Goal: Find specific page/section: Find specific page/section

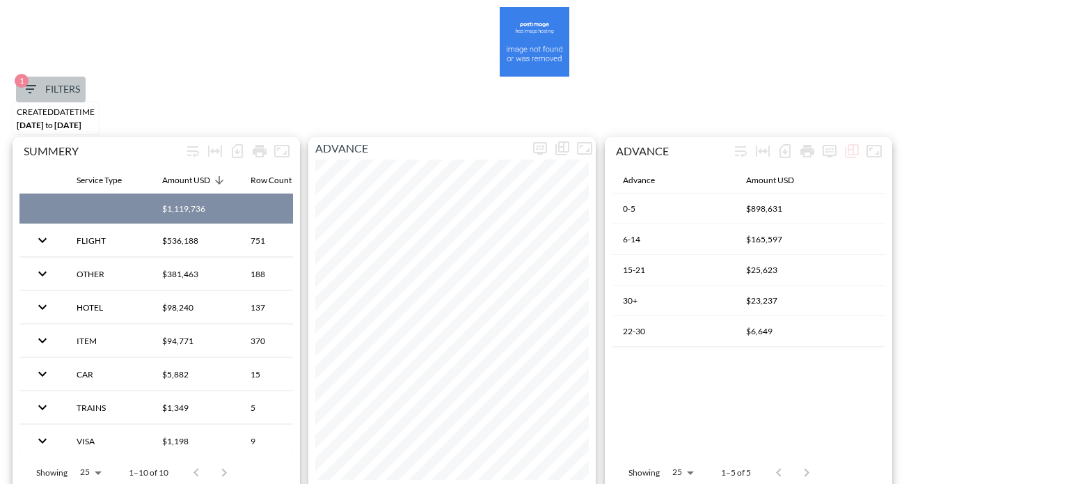
click at [38, 77] on button "1 Filters" at bounding box center [51, 90] width 70 height 26
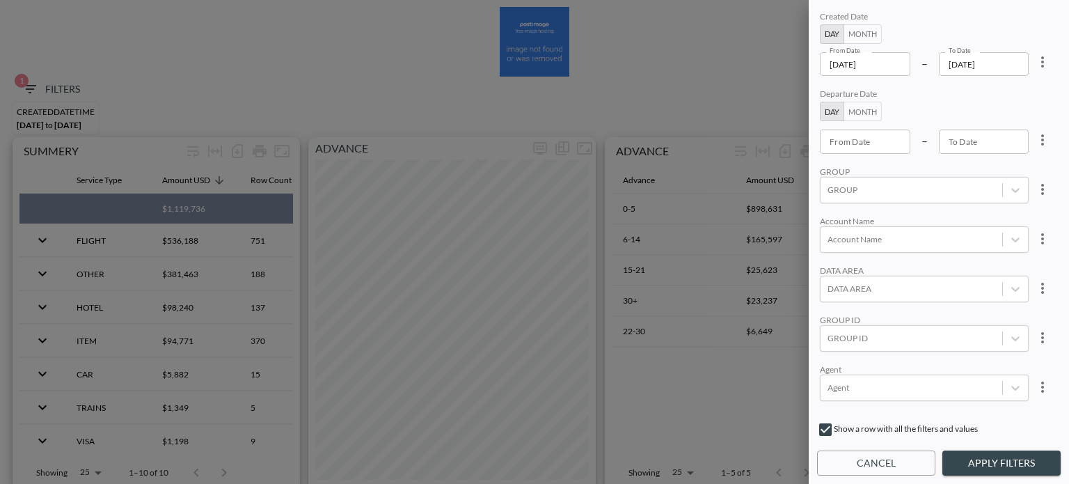
click at [1056, 59] on div "Created Date Day Month From Date [DATE] From Date – To Date [DATE] To Date Depa…" at bounding box center [939, 211] width 244 height 406
click at [1036, 62] on icon "more" at bounding box center [1042, 62] width 17 height 17
click at [1001, 100] on li "Clear" at bounding box center [990, 93] width 125 height 25
click at [869, 113] on button "Month" at bounding box center [862, 111] width 38 height 19
type input "YYYY-MM"
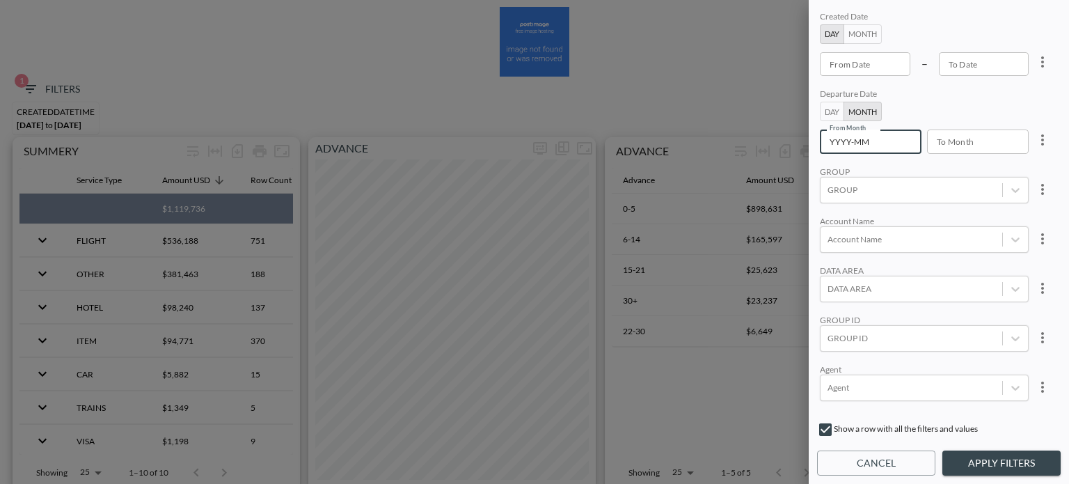
click at [869, 141] on input "YYYY-MM" at bounding box center [866, 141] width 92 height 24
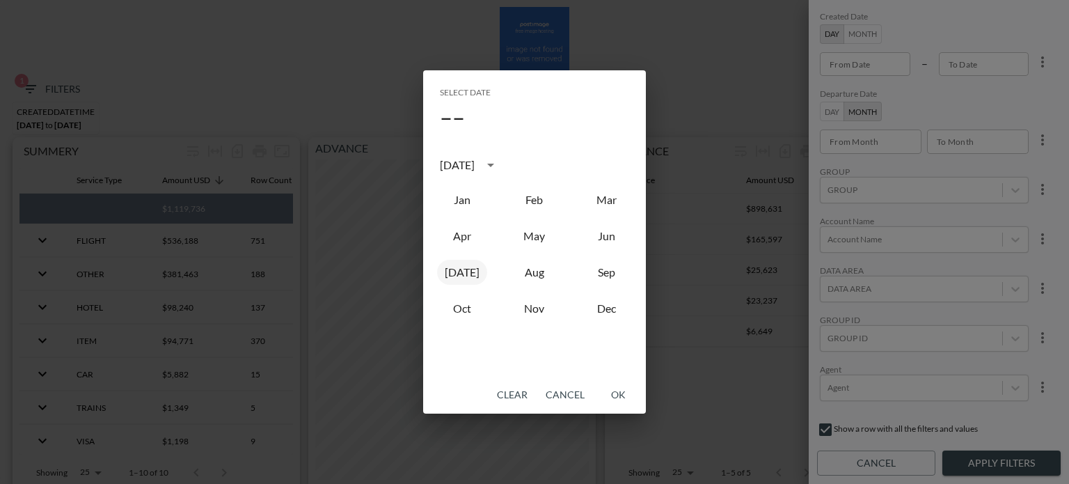
click at [462, 269] on button "[DATE]" at bounding box center [462, 272] width 50 height 25
click at [609, 236] on button "Jun" at bounding box center [607, 235] width 50 height 25
type input "2025-06"
click at [612, 386] on button "OK" at bounding box center [618, 395] width 45 height 26
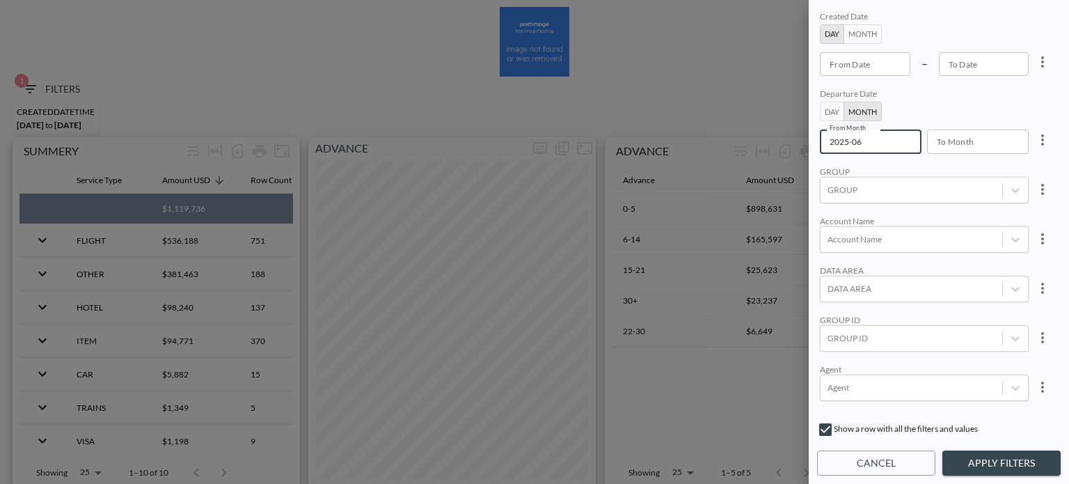
type input "YYYY-MM"
click at [986, 148] on input "YYYY-MM" at bounding box center [973, 141] width 92 height 24
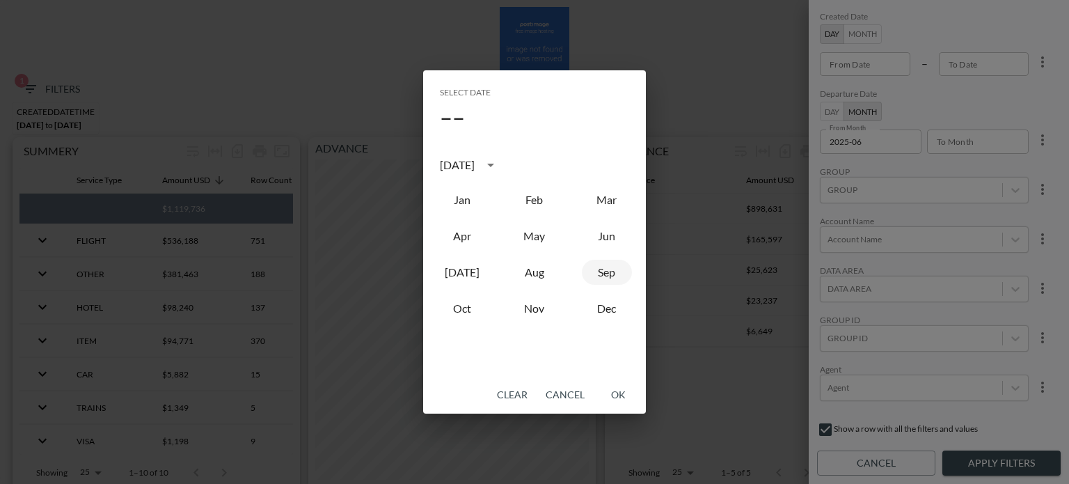
click at [608, 274] on button "Sep" at bounding box center [607, 272] width 50 height 25
type input "2025-09"
click at [611, 399] on button "OK" at bounding box center [618, 395] width 45 height 26
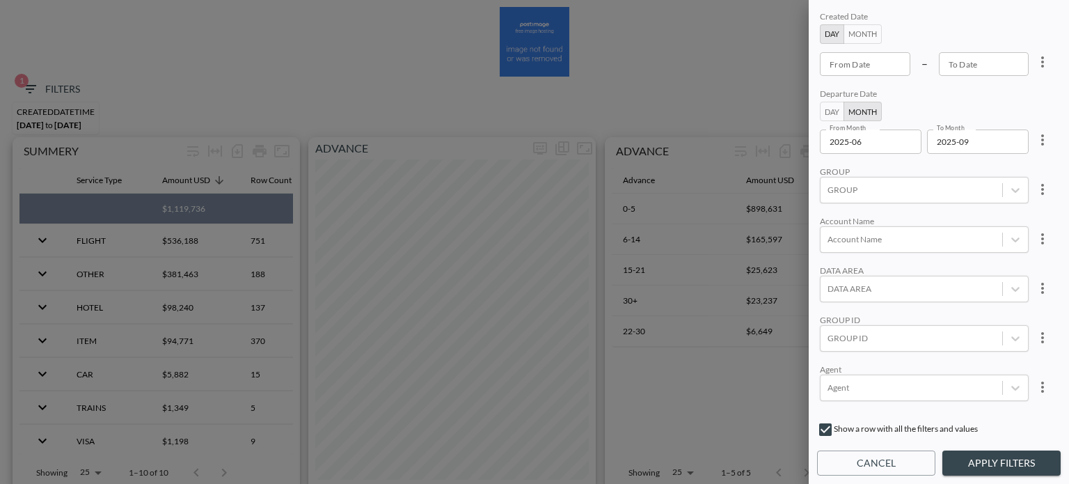
drag, startPoint x: 1055, startPoint y: 93, endPoint x: 1060, endPoint y: 144, distance: 51.7
click at [1060, 144] on div "Created Date Day Month From Date From Date – To Date To Date Departure Date Day…" at bounding box center [939, 211] width 244 height 406
click at [1061, 137] on div "Created Date Day Month From Date From Date – To Date To Date Departure Date Day…" at bounding box center [939, 242] width 260 height 484
drag, startPoint x: 1061, startPoint y: 137, endPoint x: 1054, endPoint y: 189, distance: 52.6
click at [1054, 189] on div "Created Date Day Month From Date From Date – To Date To Date Departure Date Day…" at bounding box center [939, 242] width 260 height 484
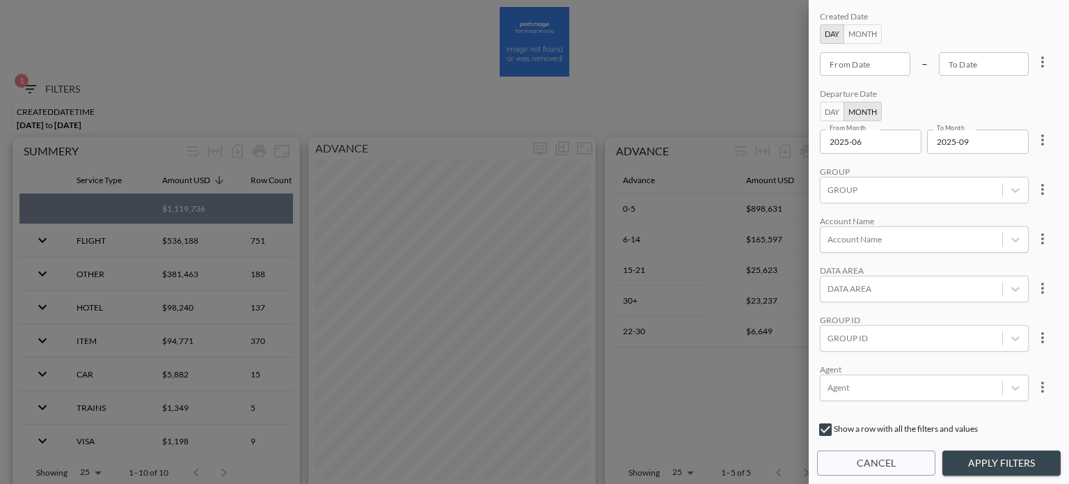
click at [914, 315] on div "GROUP ID" at bounding box center [924, 320] width 209 height 10
click at [905, 331] on div at bounding box center [911, 337] width 168 height 13
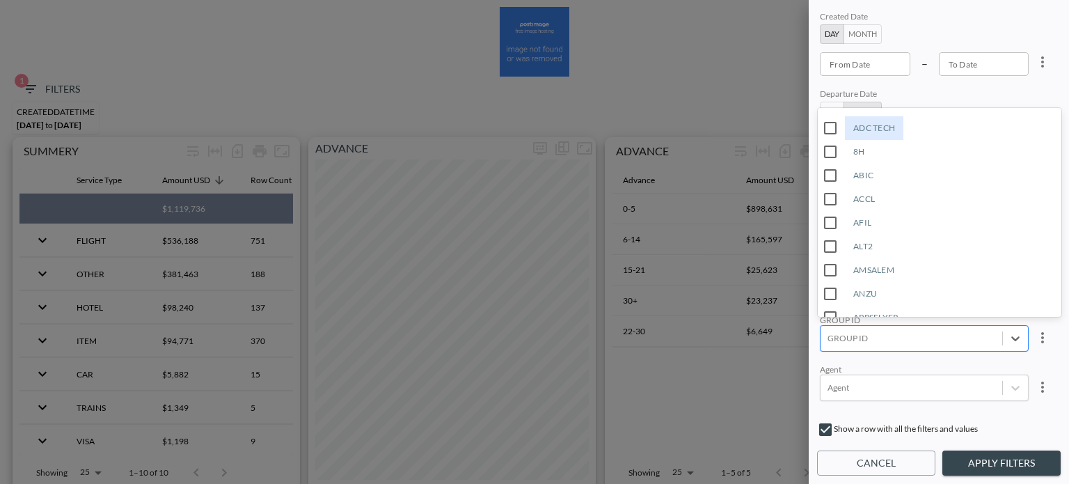
type input "מ"
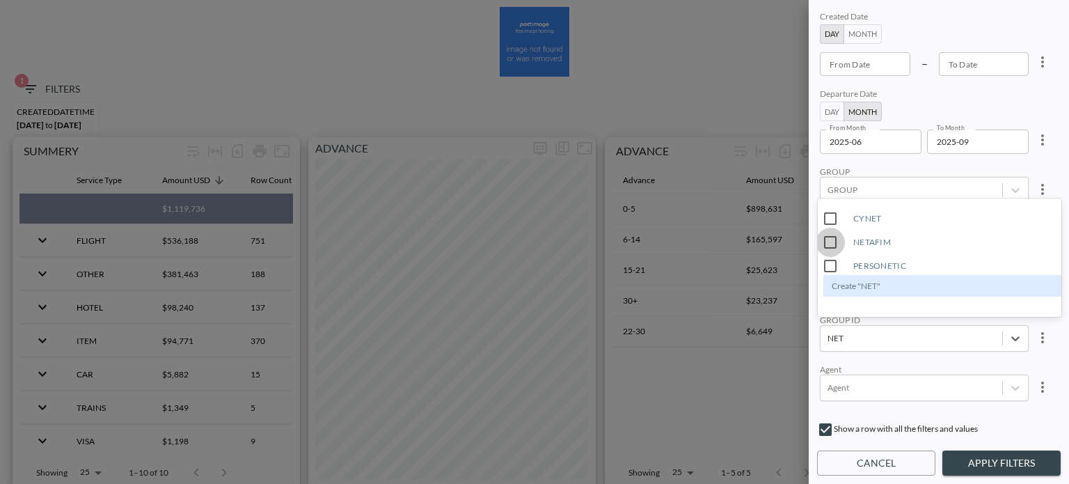
click at [829, 234] on input "NETAFIM" at bounding box center [830, 242] width 29 height 29
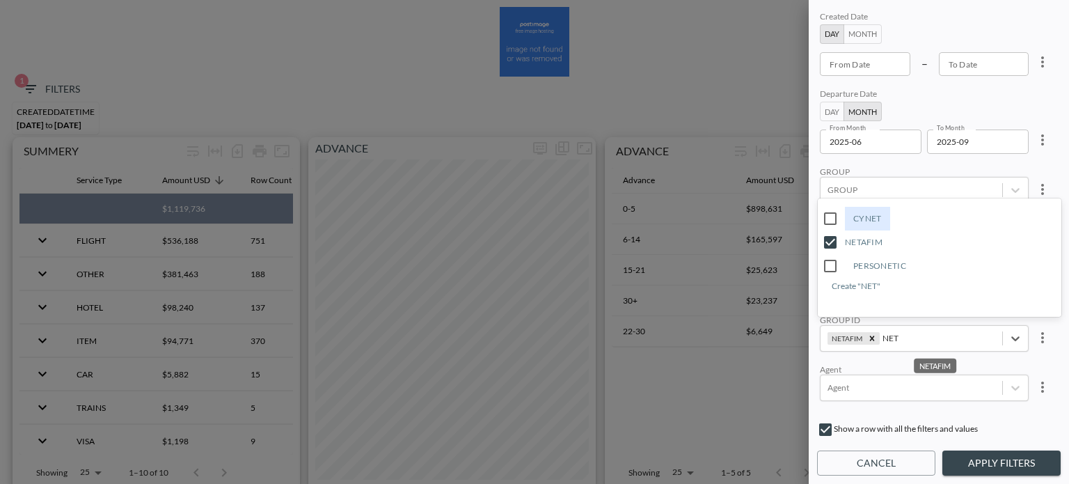
type input "NET"
click at [930, 166] on div "GROUP" at bounding box center [924, 171] width 209 height 10
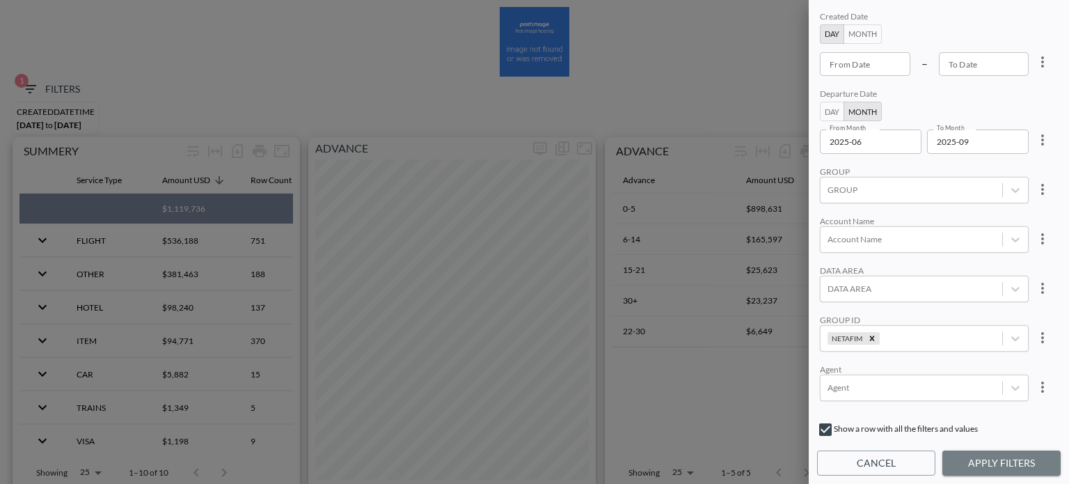
click at [973, 460] on button "Apply Filters" at bounding box center [1001, 463] width 118 height 26
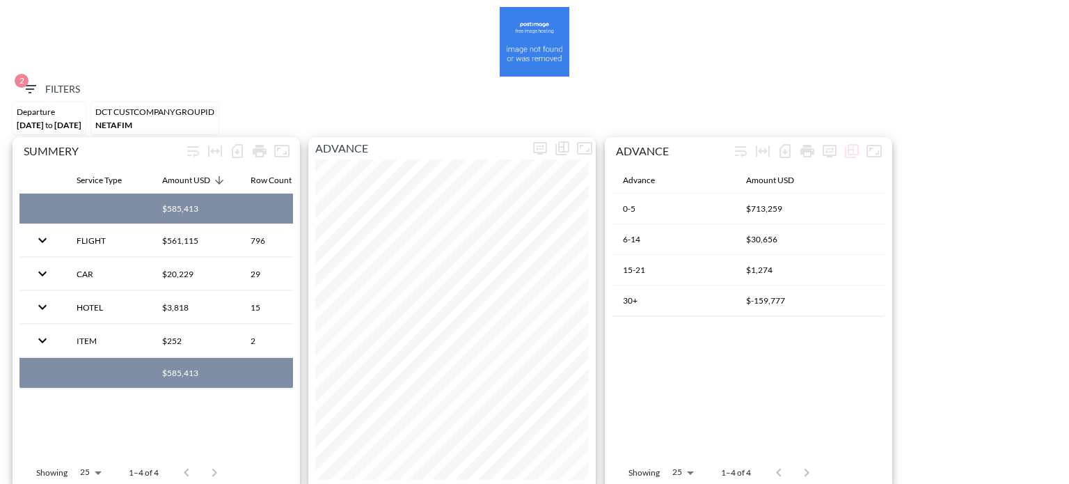
click at [31, 91] on icon "button" at bounding box center [30, 89] width 17 height 17
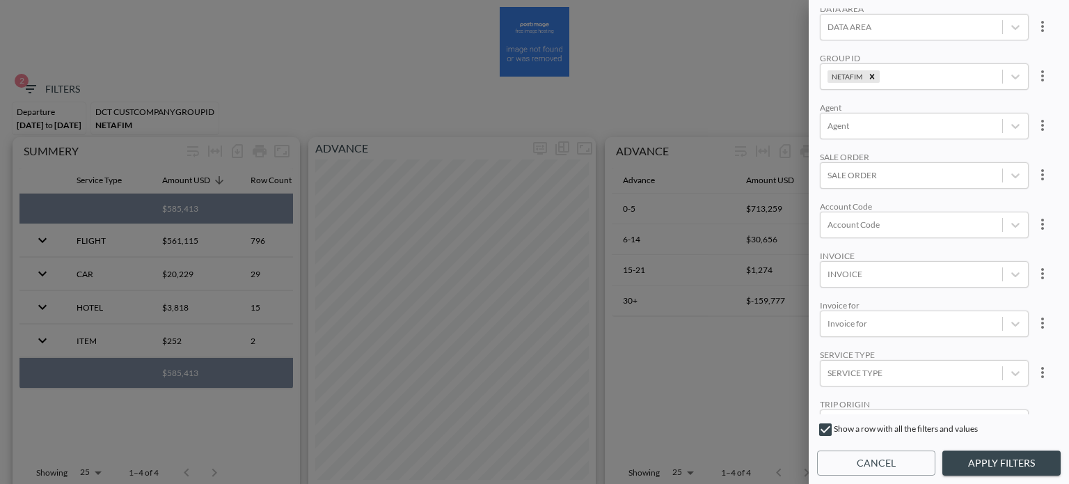
scroll to position [262, 0]
click at [903, 373] on div "SERVICE TYPE" at bounding box center [912, 372] width 182 height 19
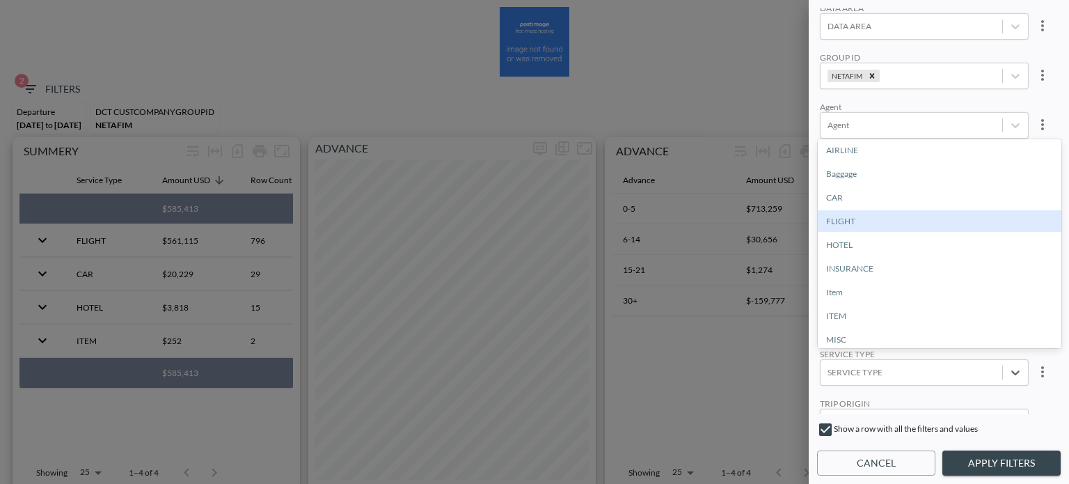
click at [830, 228] on div "FLIGHT" at bounding box center [940, 221] width 244 height 22
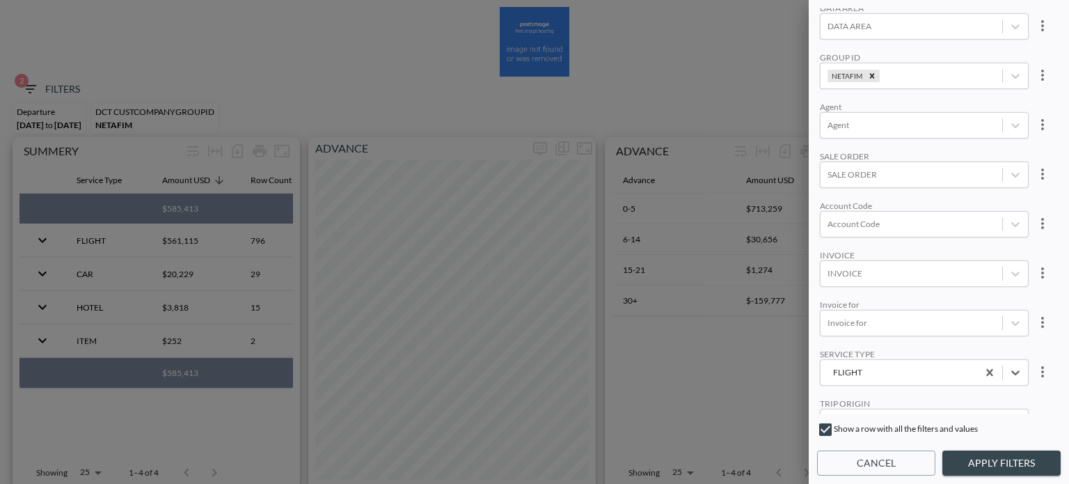
click at [1033, 472] on button "Apply Filters" at bounding box center [1001, 463] width 118 height 26
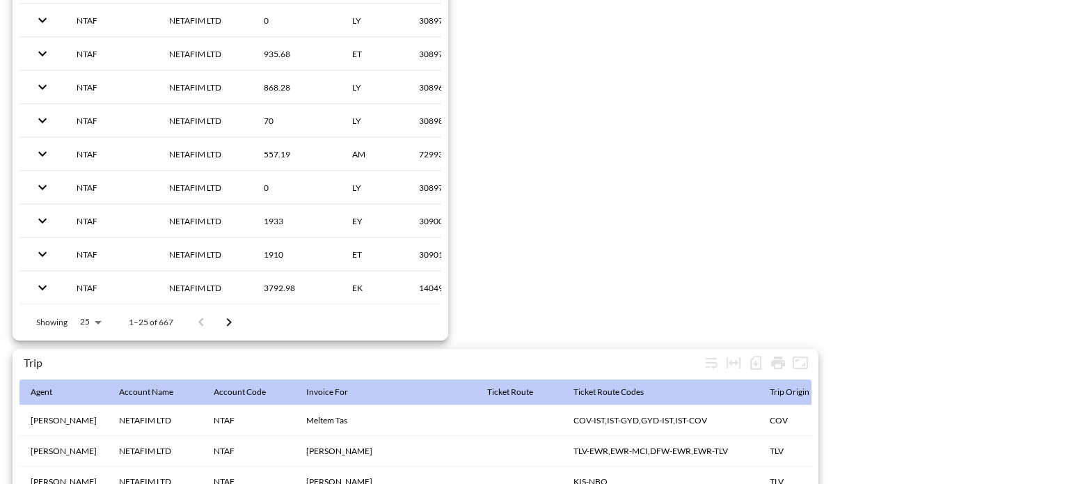
scroll to position [2299, 0]
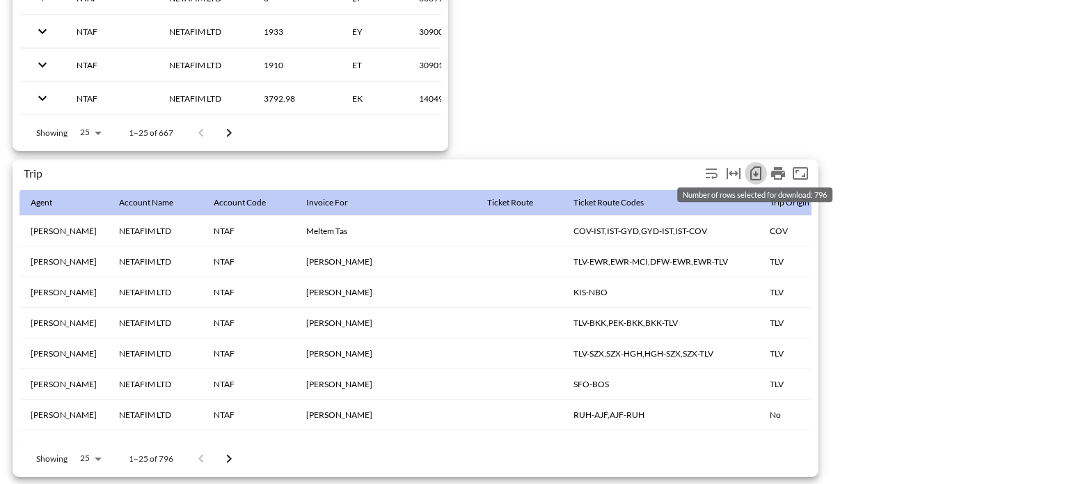
click at [752, 173] on icon "Number of rows selected for download: 796" at bounding box center [755, 173] width 17 height 17
